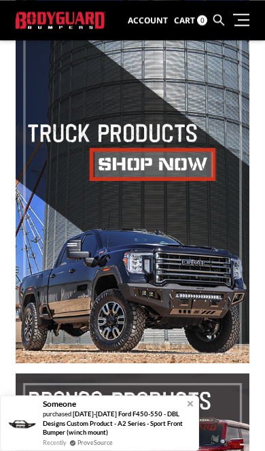
scroll to position [221, 0]
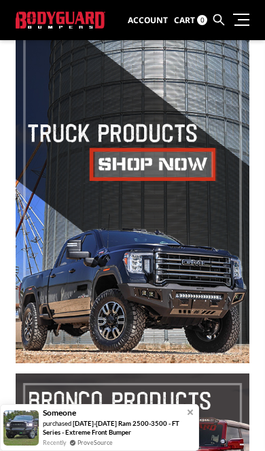
click at [178, 157] on span at bounding box center [132, 173] width 233 height 380
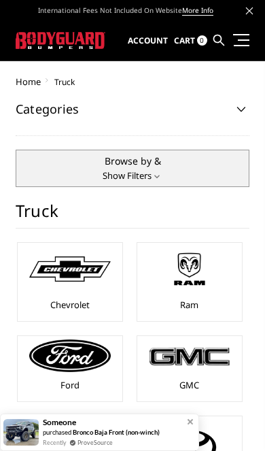
click at [199, 287] on img at bounding box center [190, 269] width 82 height 46
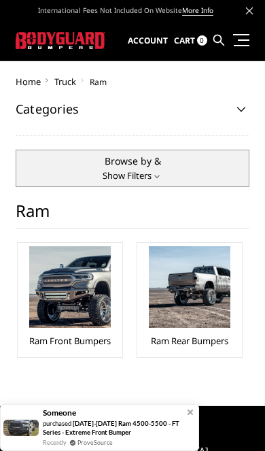
click at [206, 299] on img at bounding box center [190, 287] width 82 height 82
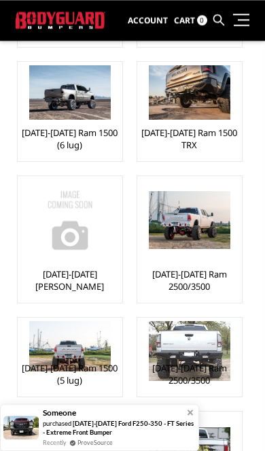
scroll to position [289, 0]
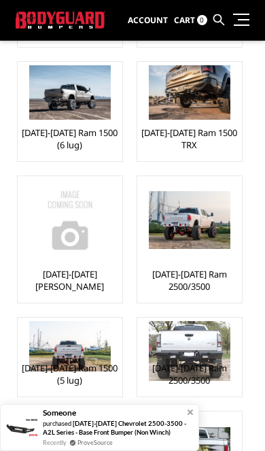
click at [199, 245] on img at bounding box center [190, 220] width 82 height 58
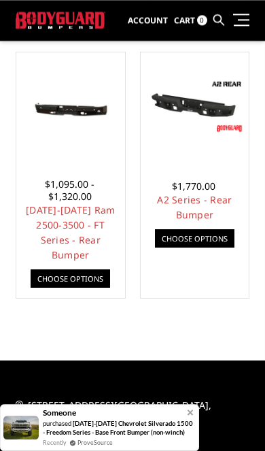
scroll to position [224, 0]
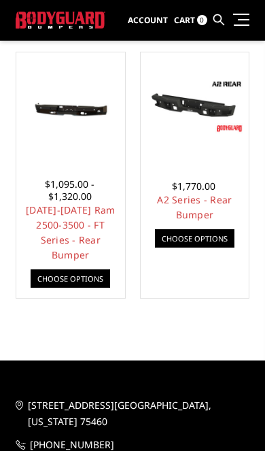
click at [84, 105] on img at bounding box center [71, 107] width 102 height 46
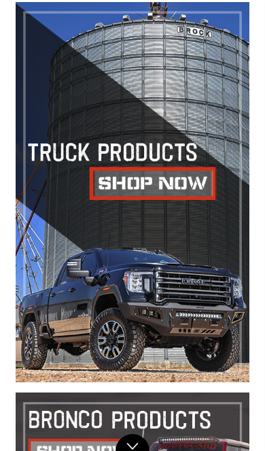
click at [160, 185] on span at bounding box center [132, 192] width 233 height 380
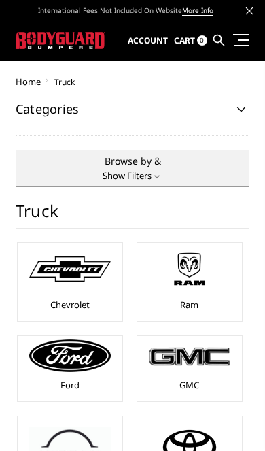
click at [200, 280] on img at bounding box center [190, 269] width 82 height 46
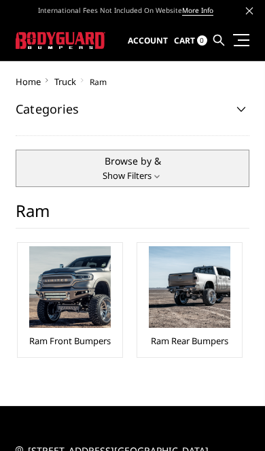
click at [69, 299] on img at bounding box center [70, 287] width 82 height 82
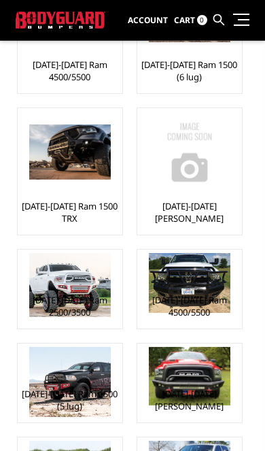
scroll to position [407, 0]
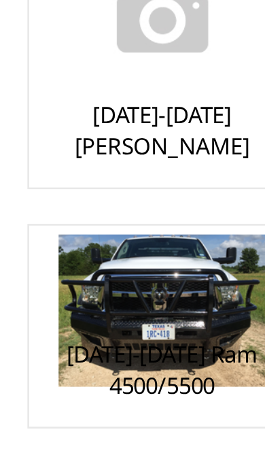
click at [149, 231] on img at bounding box center [190, 261] width 82 height 61
